Goal: Information Seeking & Learning: Learn about a topic

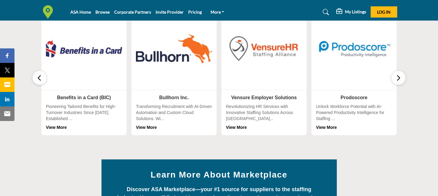
scroll to position [242, 0]
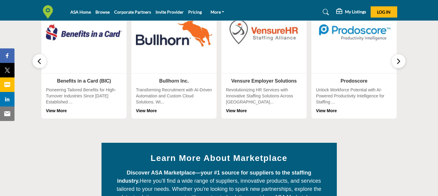
click at [56, 111] on link "View More" at bounding box center [56, 110] width 21 height 5
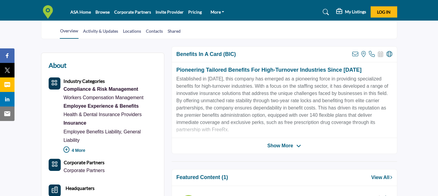
scroll to position [121, 0]
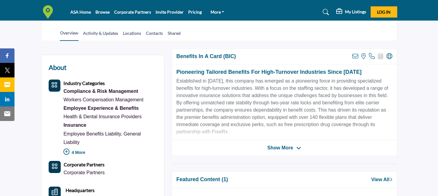
click at [275, 146] on span "Show More" at bounding box center [281, 147] width 26 height 7
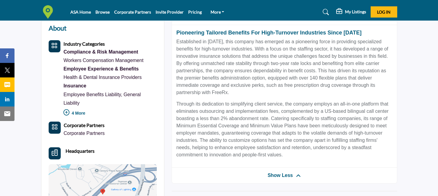
scroll to position [151, 0]
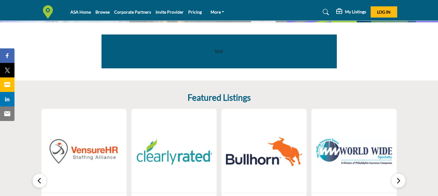
scroll to position [121, 0]
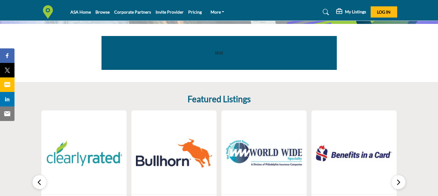
click at [400, 180] on icon "button" at bounding box center [398, 182] width 5 height 8
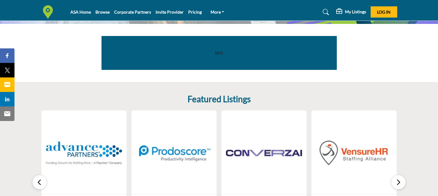
click at [400, 181] on icon "button" at bounding box center [398, 182] width 5 height 8
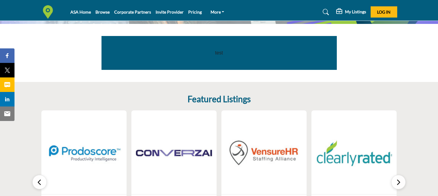
click at [400, 181] on icon "button" at bounding box center [398, 182] width 5 height 8
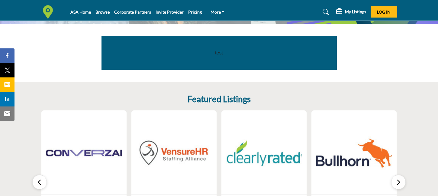
click at [398, 182] on icon "button" at bounding box center [398, 182] width 5 height 8
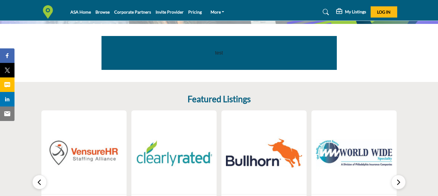
click at [398, 182] on icon "button" at bounding box center [398, 182] width 5 height 8
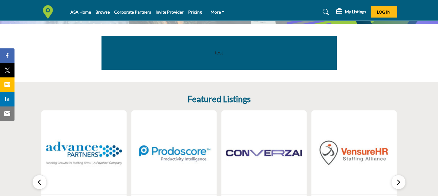
click at [398, 182] on icon "button" at bounding box center [398, 182] width 5 height 8
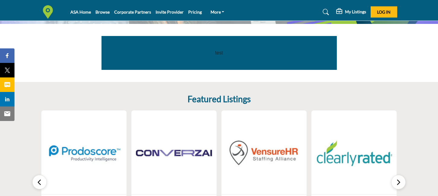
click at [398, 182] on icon "button" at bounding box center [398, 182] width 5 height 8
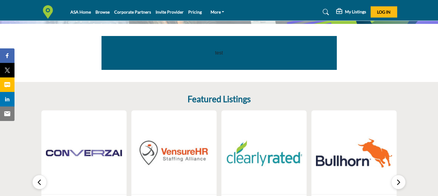
click at [37, 183] on icon "button" at bounding box center [39, 182] width 5 height 8
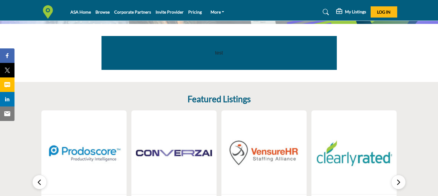
click at [38, 183] on icon "button" at bounding box center [39, 182] width 5 height 8
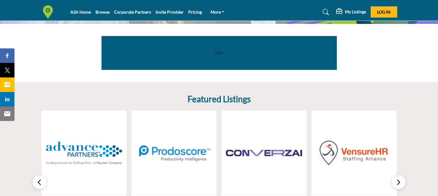
click at [38, 183] on icon "button" at bounding box center [39, 182] width 5 height 8
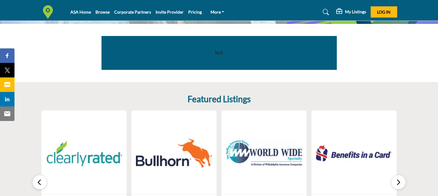
click at [38, 183] on icon "button" at bounding box center [39, 182] width 5 height 8
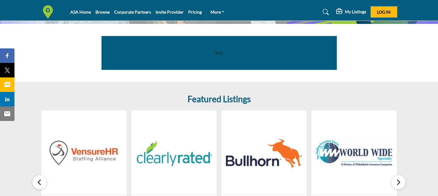
click at [37, 185] on button "button" at bounding box center [39, 182] width 15 height 15
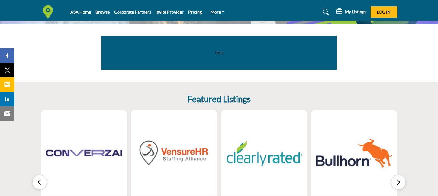
click at [37, 185] on icon "button" at bounding box center [39, 182] width 5 height 8
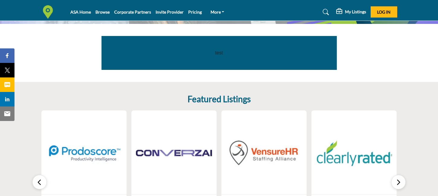
click at [37, 185] on icon "button" at bounding box center [39, 182] width 5 height 8
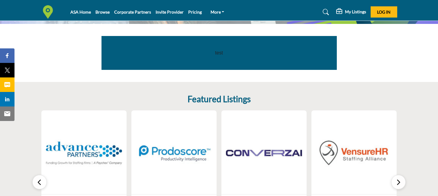
click at [39, 184] on icon "button" at bounding box center [39, 182] width 5 height 8
click at [402, 184] on button "button" at bounding box center [399, 182] width 15 height 15
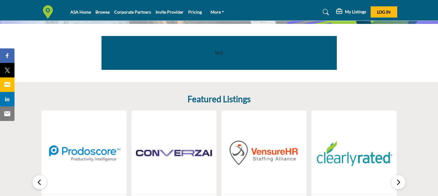
click at [398, 180] on icon "button" at bounding box center [398, 182] width 5 height 8
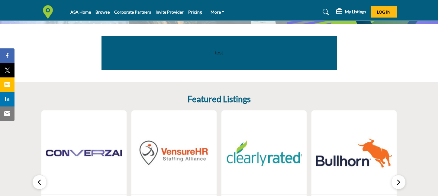
click at [397, 180] on icon "button" at bounding box center [398, 182] width 5 height 8
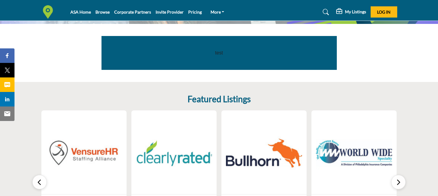
click at [400, 181] on icon "button" at bounding box center [398, 182] width 5 height 8
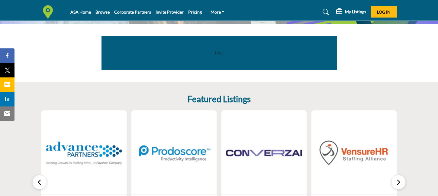
click at [369, 173] on div "0 Follow View More 0 Follow" at bounding box center [219, 174] width 356 height 129
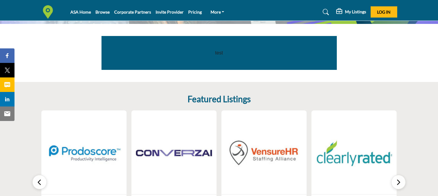
click at [402, 182] on button "button" at bounding box center [399, 182] width 15 height 15
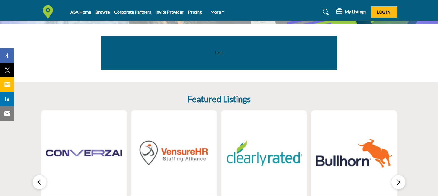
click at [401, 181] on icon "button" at bounding box center [398, 182] width 5 height 8
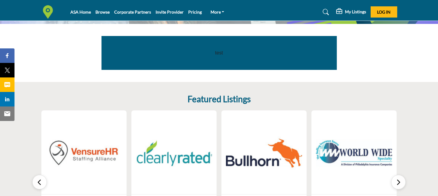
click at [401, 181] on icon "button" at bounding box center [398, 182] width 5 height 8
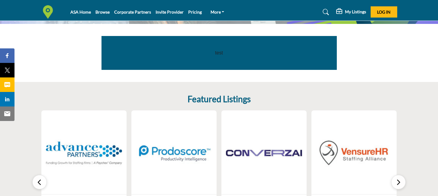
click at [386, 171] on div "0 Follow" at bounding box center [354, 152] width 85 height 84
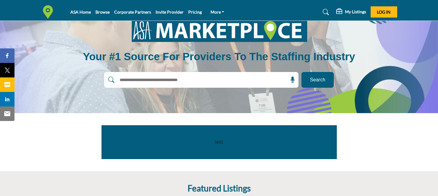
scroll to position [30, 0]
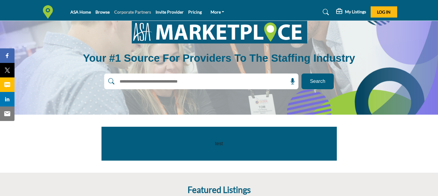
click at [143, 14] on link "Corporate Partners" at bounding box center [132, 11] width 37 height 5
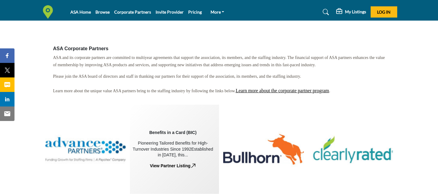
click at [186, 165] on div "Benefits in a Card (BIC) Pioneering Tailored Benefits for High-Turnover Industr…" at bounding box center [173, 149] width 81 height 40
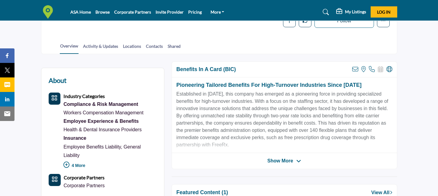
scroll to position [151, 0]
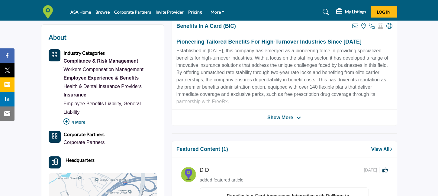
click at [289, 121] on div "Benefits in a Card (BIC) View email address of this listing View the location o…" at bounding box center [285, 72] width 226 height 108
click at [287, 116] on span "Show More" at bounding box center [281, 117] width 26 height 7
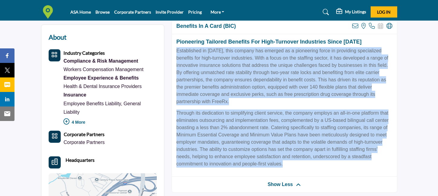
drag, startPoint x: 294, startPoint y: 163, endPoint x: 177, endPoint y: 54, distance: 159.6
click at [177, 54] on div "Pioneering Tailored Benefits for High-Turnover Industries Since 1992 Establishe…" at bounding box center [284, 105] width 225 height 143
drag, startPoint x: 177, startPoint y: 54, endPoint x: 219, endPoint y: 65, distance: 44.0
copy div "Established in 1992, this company has emerged as a pioneering force in providin…"
